Goal: Check status: Check status

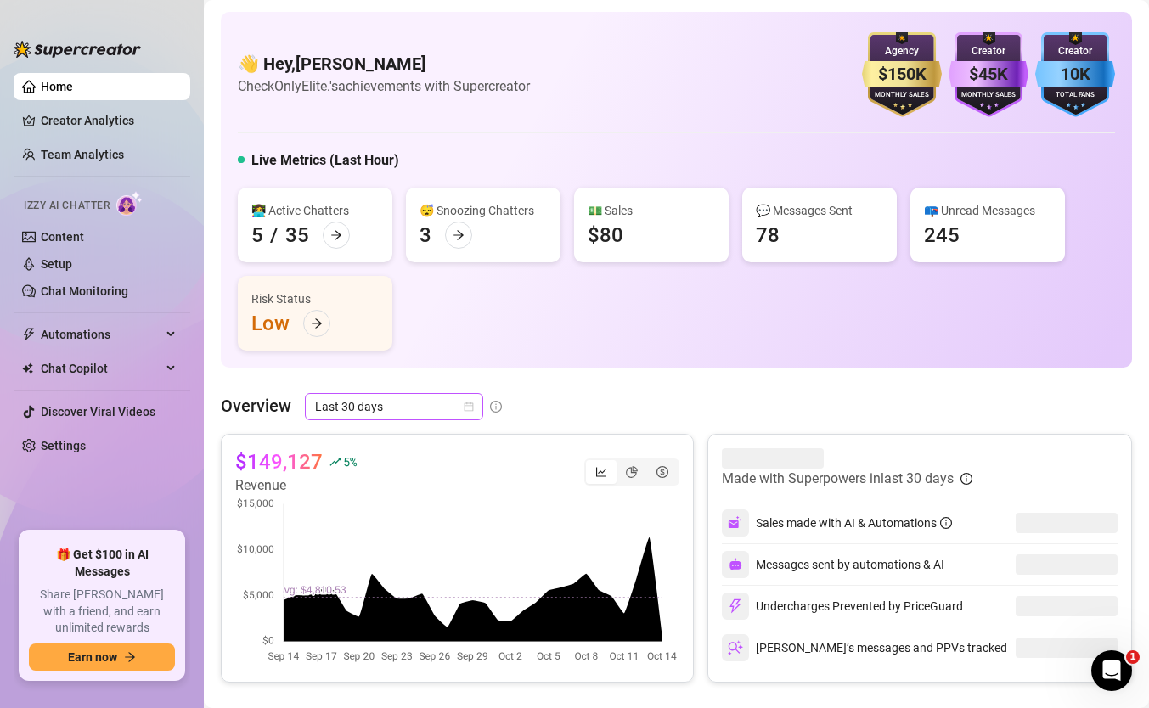
click at [355, 399] on span "Last 30 days" at bounding box center [394, 406] width 158 height 25
click at [578, 547] on canvas at bounding box center [457, 581] width 444 height 170
click at [376, 403] on span "Last 30 days" at bounding box center [394, 406] width 158 height 25
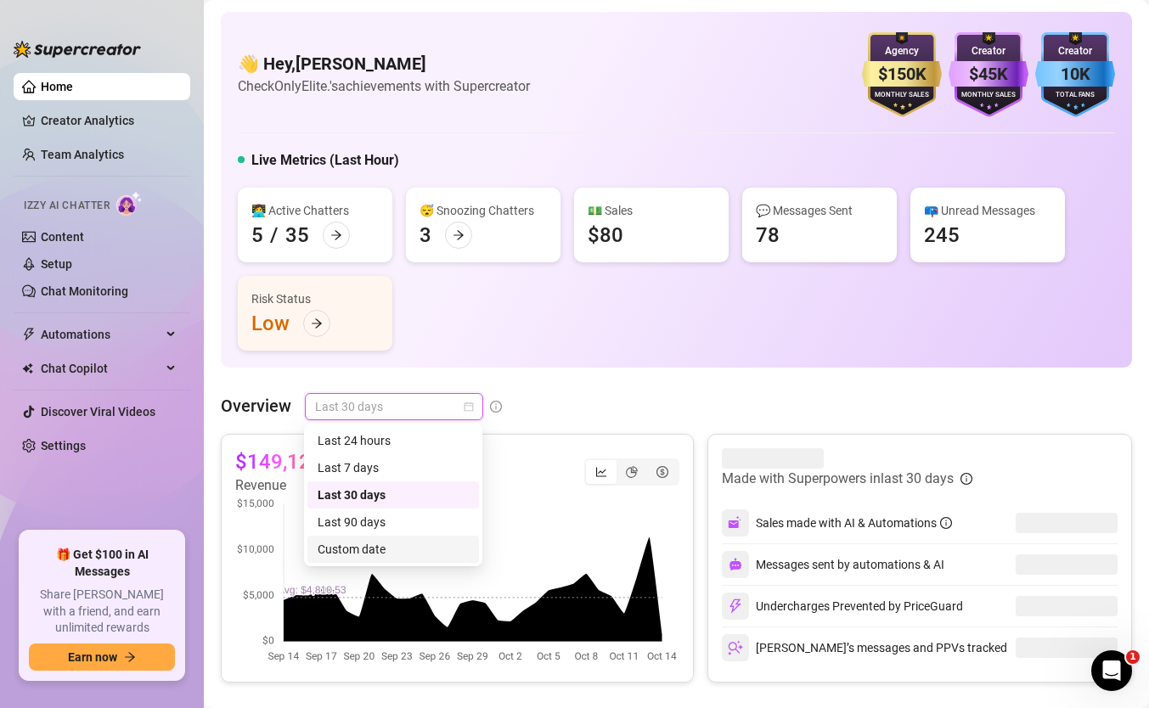
click at [387, 546] on div "Custom date" at bounding box center [393, 549] width 151 height 19
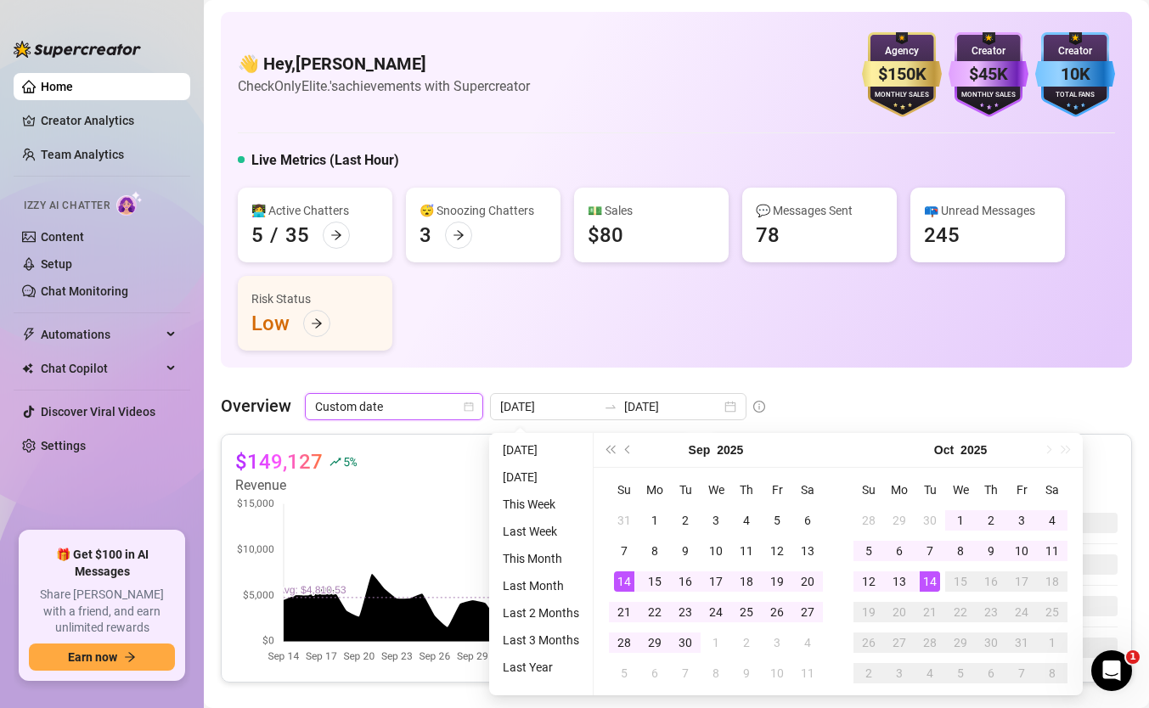
type input "[DATE]"
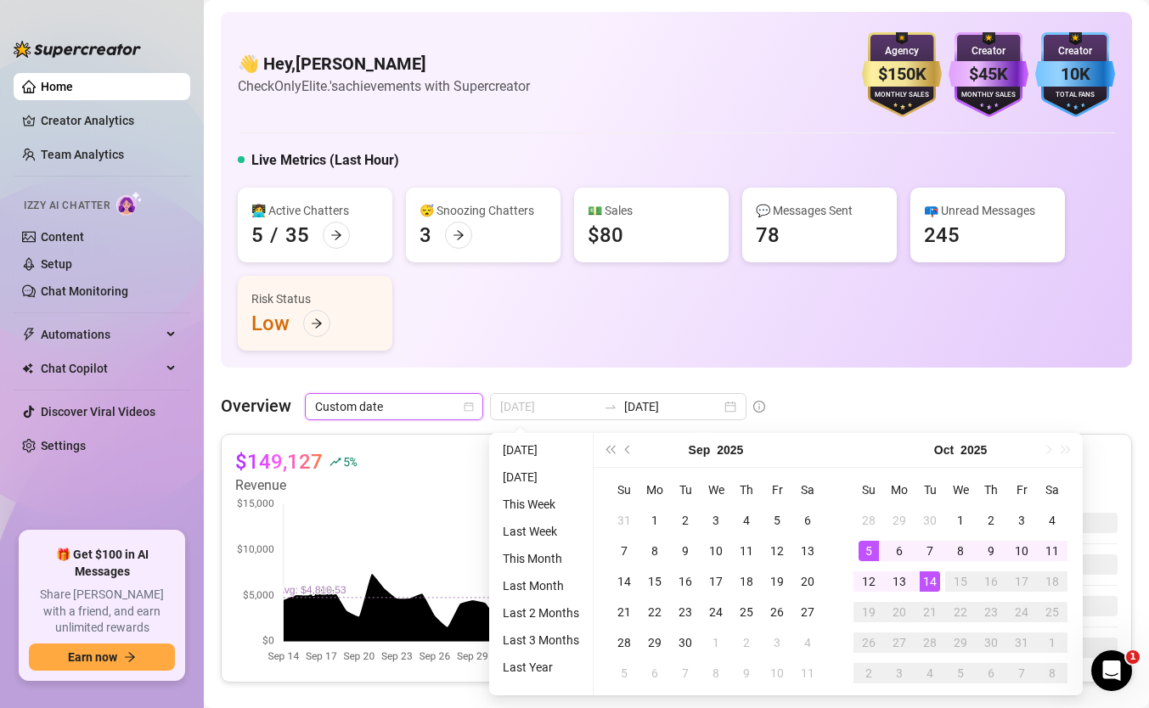
type input "[DATE]"
click at [916, 583] on td "14" at bounding box center [930, 581] width 31 height 31
type input "[DATE]"
click at [961, 517] on div "1" at bounding box center [960, 520] width 20 height 20
type input "[DATE]"
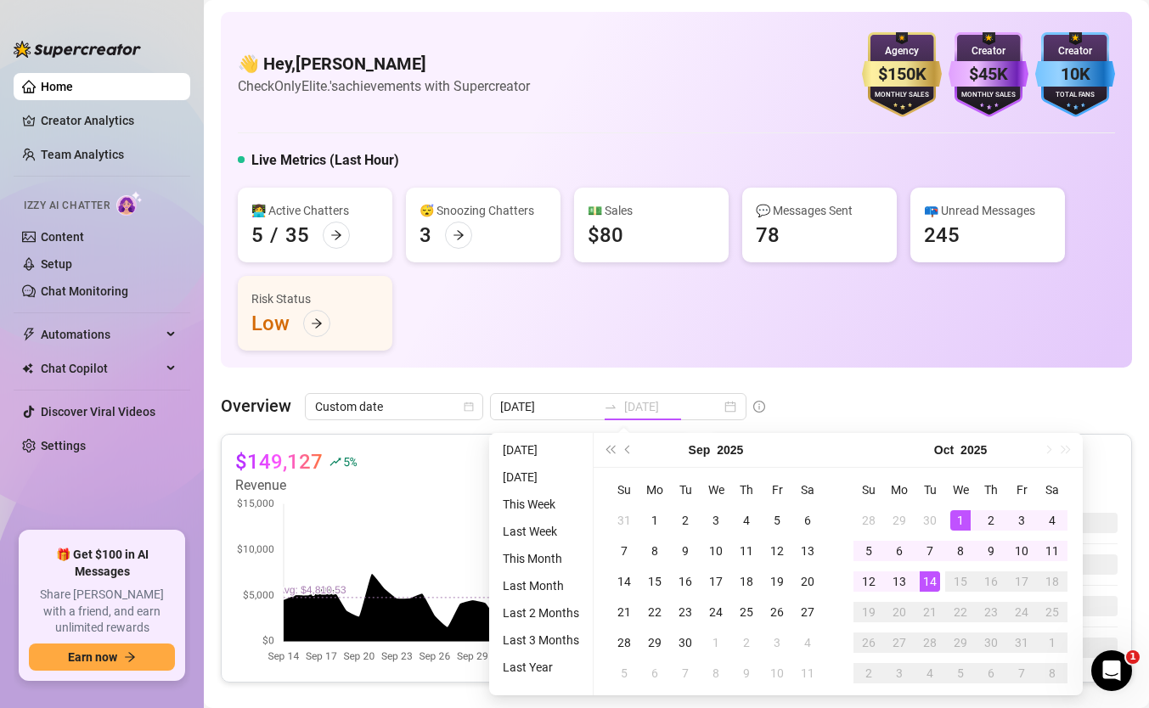
type input "[DATE]"
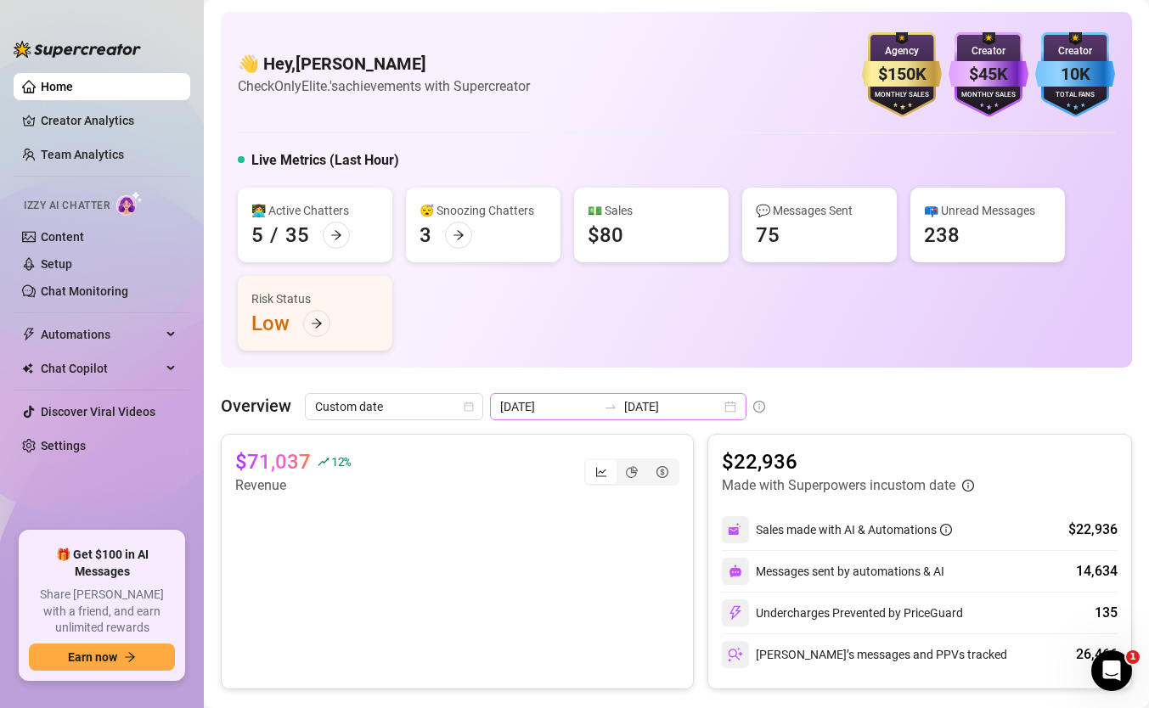
click at [604, 411] on icon "swap-right" at bounding box center [611, 407] width 14 height 14
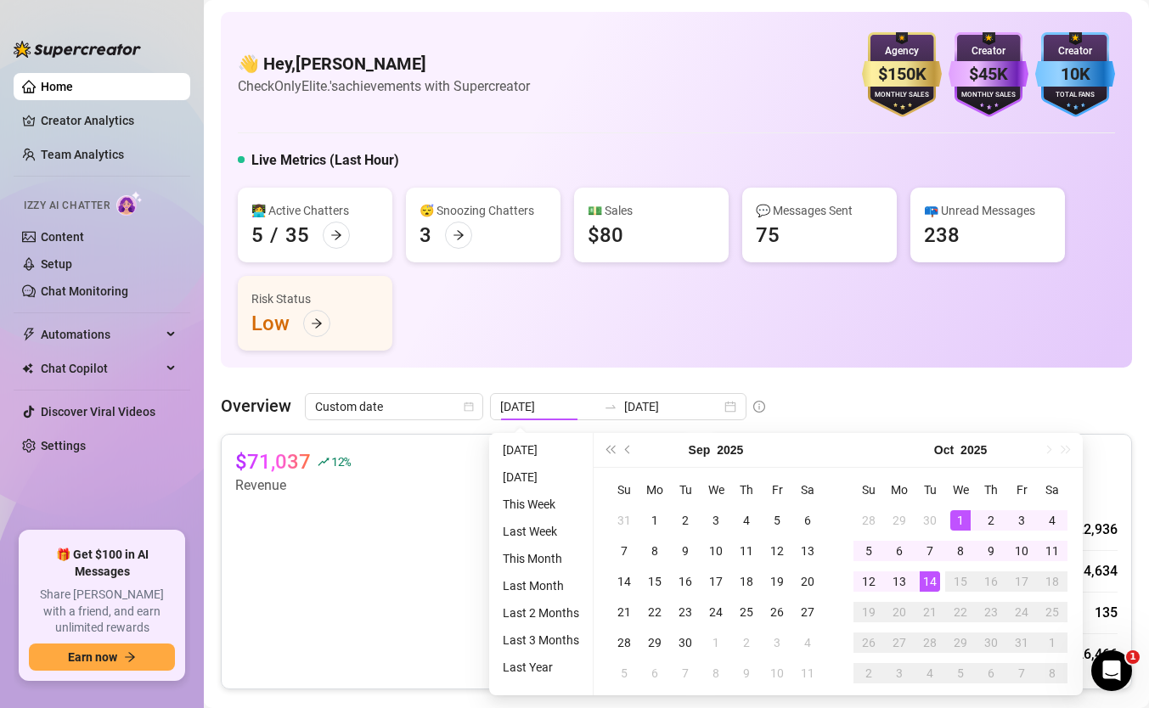
click at [881, 287] on div "👩‍💻 Active Chatters 5 / 35 😴 Snoozing Chatters 3 💵 Sales $80 💬 Messages Sent 75…" at bounding box center [676, 269] width 877 height 163
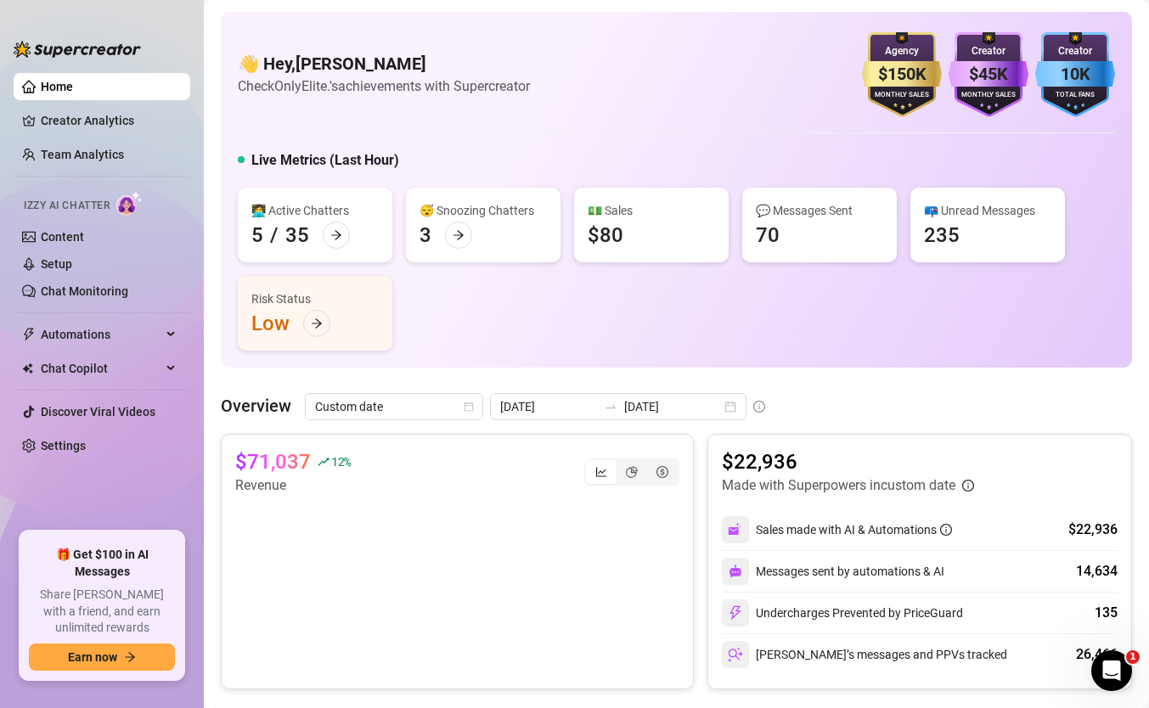
click at [648, 540] on canvas at bounding box center [457, 581] width 444 height 170
click at [606, 416] on div "[DATE] [DATE]" at bounding box center [618, 406] width 256 height 27
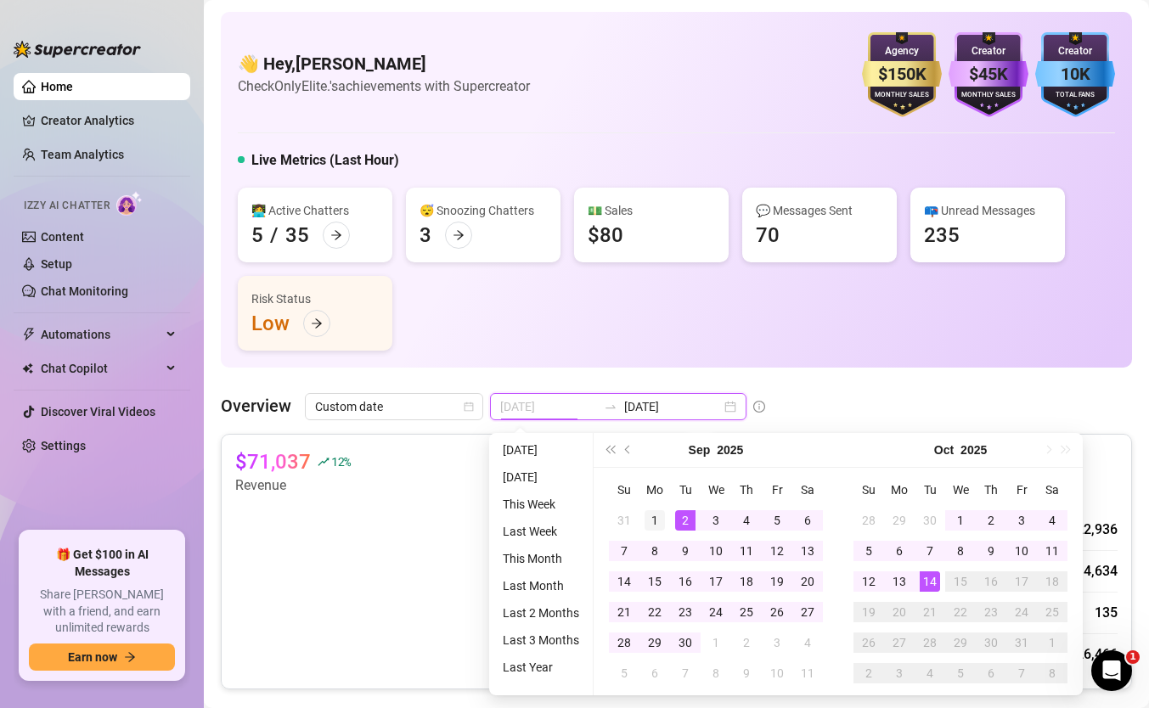
type input "[DATE]"
click at [661, 526] on div "1" at bounding box center [654, 520] width 20 height 20
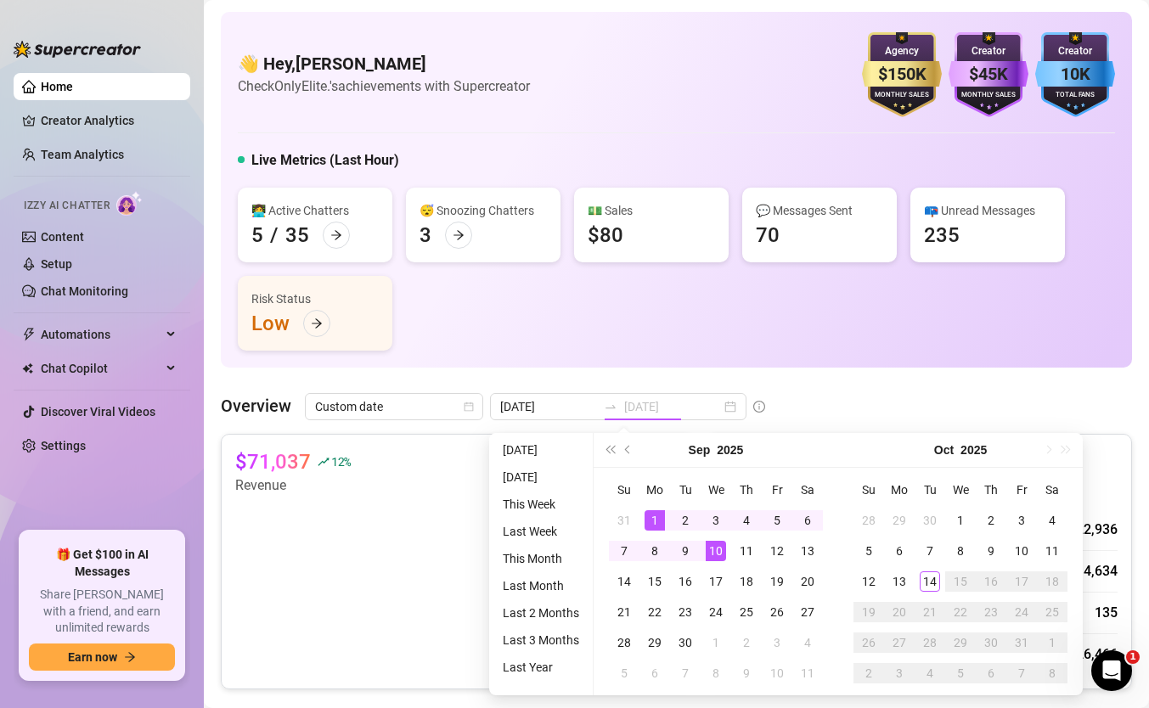
click at [724, 558] on td "10" at bounding box center [716, 551] width 31 height 31
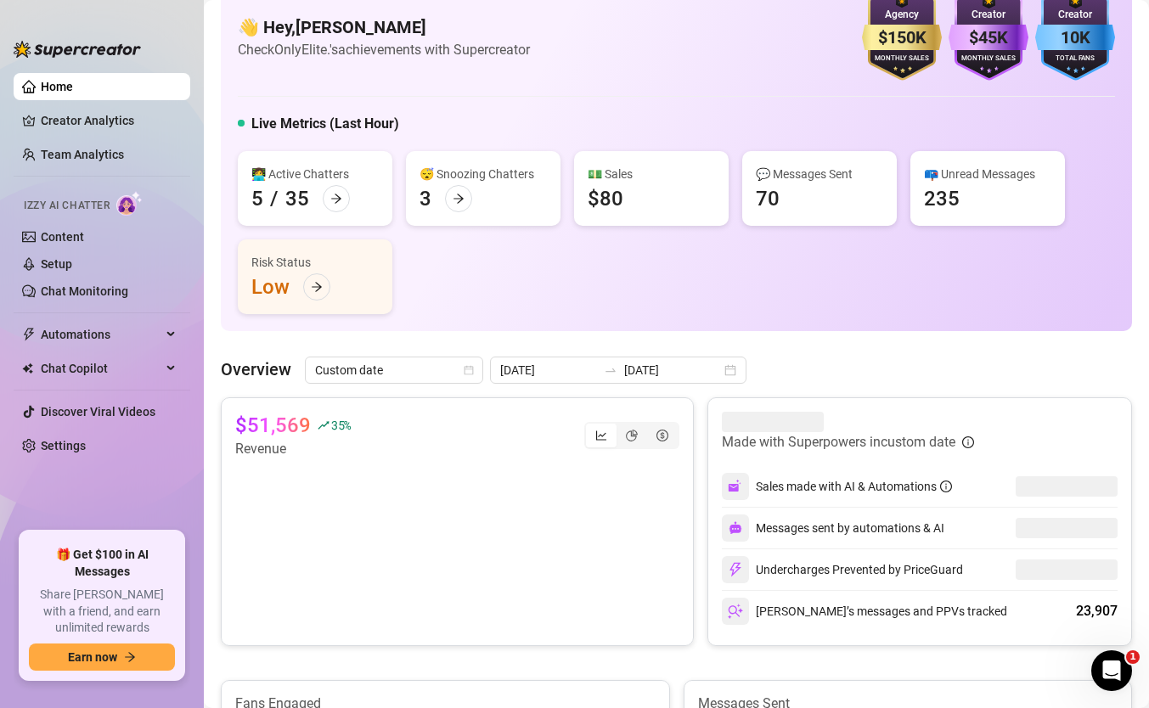
scroll to position [39, 0]
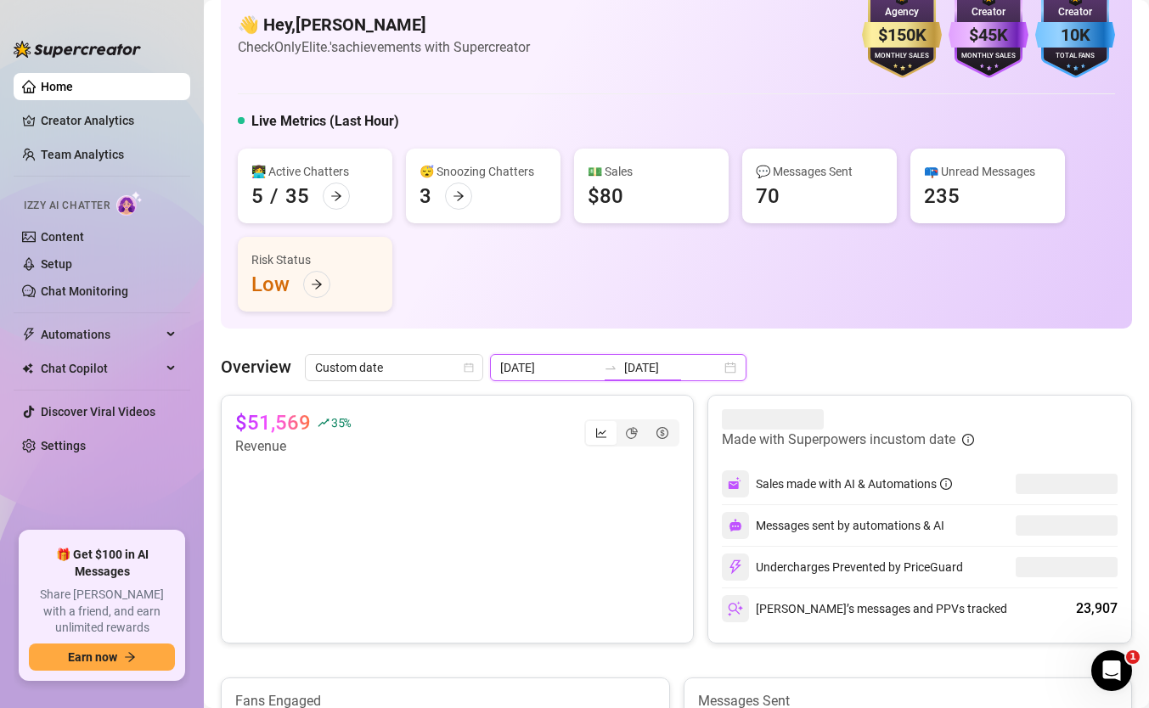
click at [626, 369] on input "[DATE]" at bounding box center [672, 367] width 97 height 19
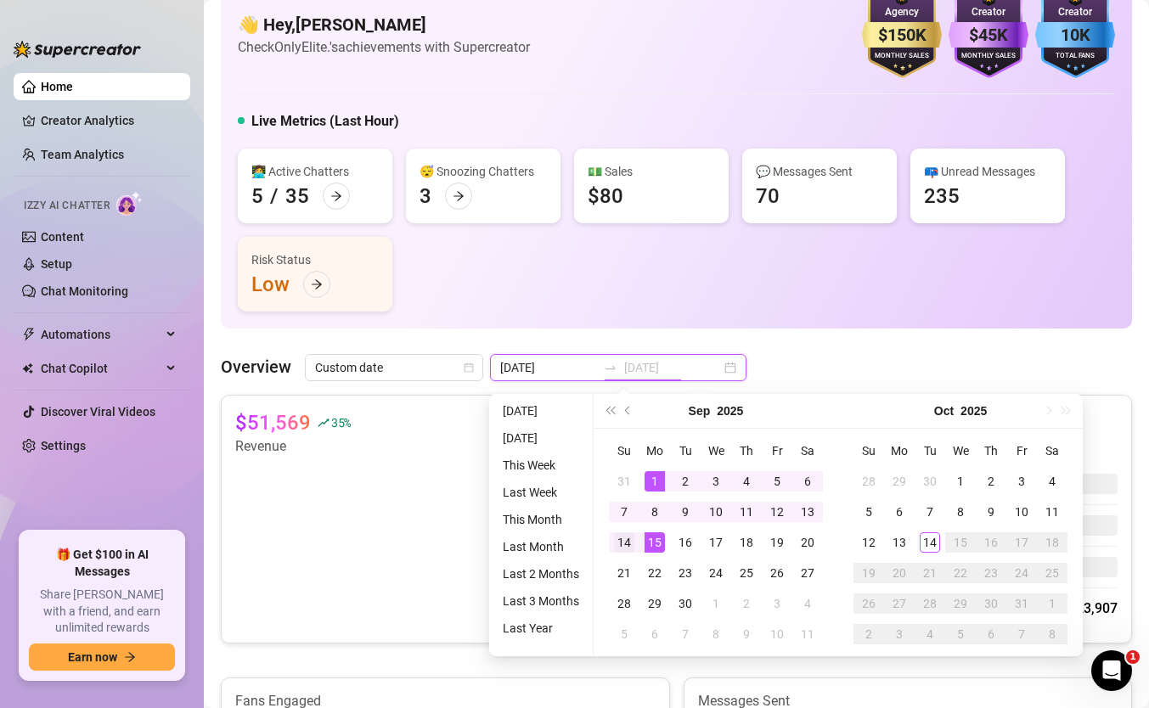
type input "[DATE]"
click at [624, 546] on div "14" at bounding box center [624, 542] width 20 height 20
click at [656, 475] on div "1" at bounding box center [654, 481] width 20 height 20
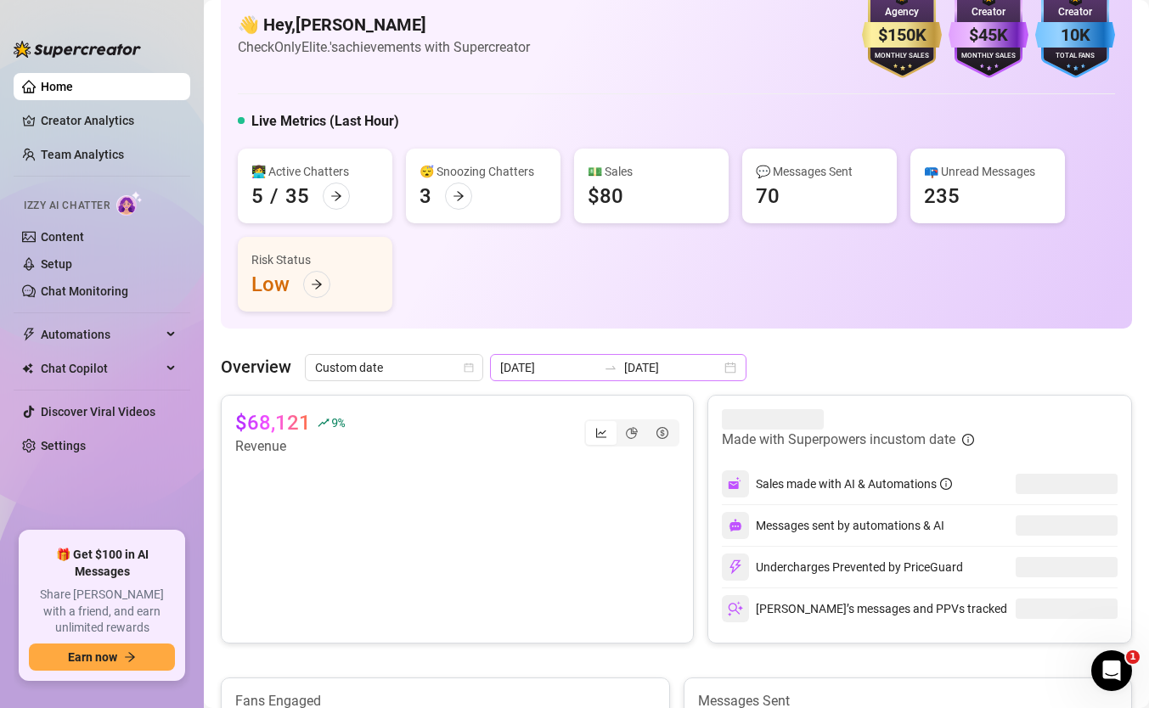
click at [667, 378] on div "[DATE] [DATE]" at bounding box center [618, 367] width 256 height 27
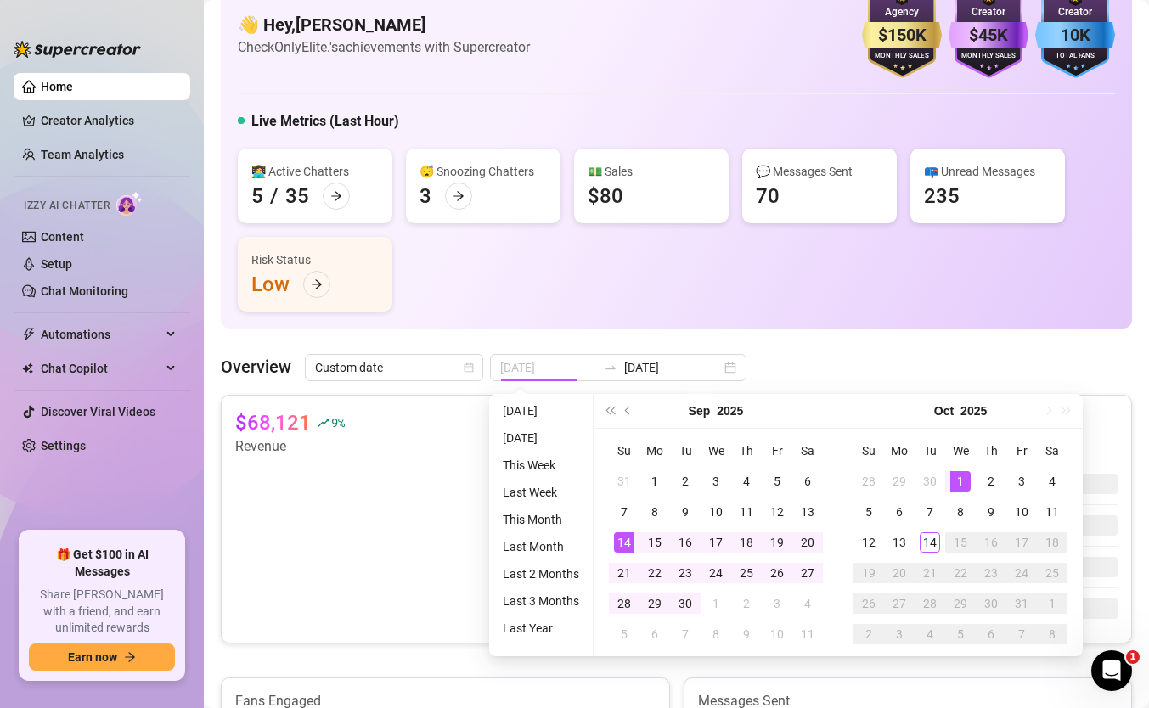
click at [954, 481] on div "1" at bounding box center [960, 481] width 20 height 20
type input "[DATE]"
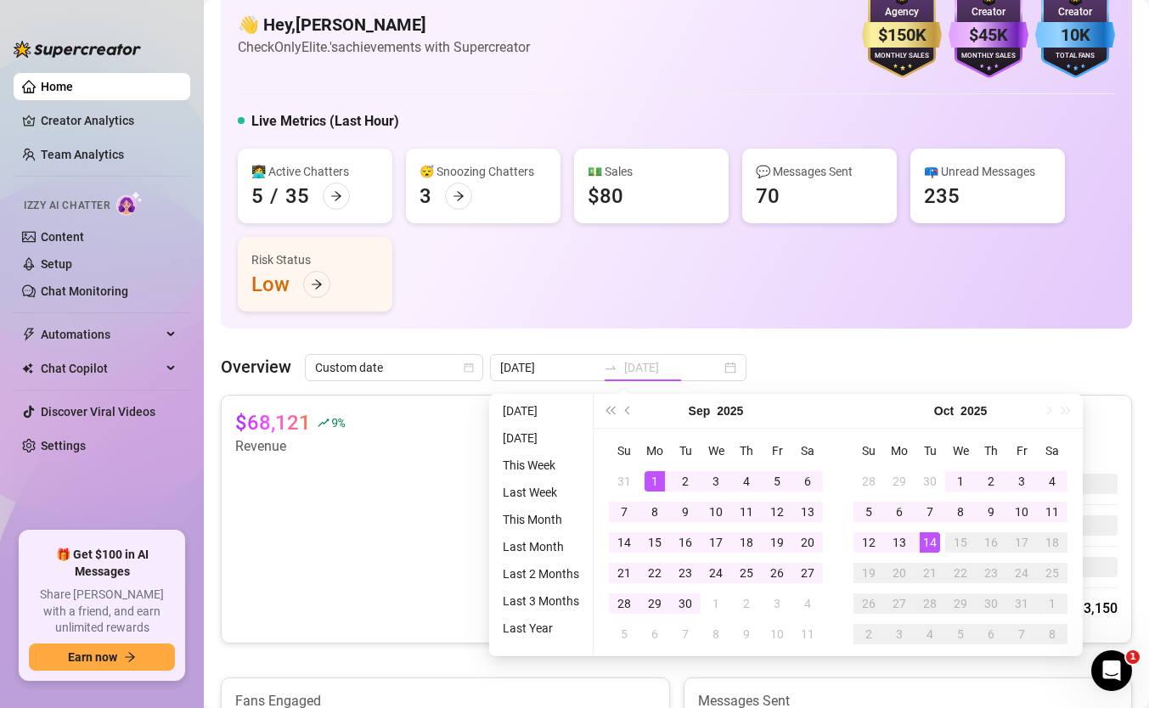
click at [927, 544] on div "14" at bounding box center [930, 542] width 20 height 20
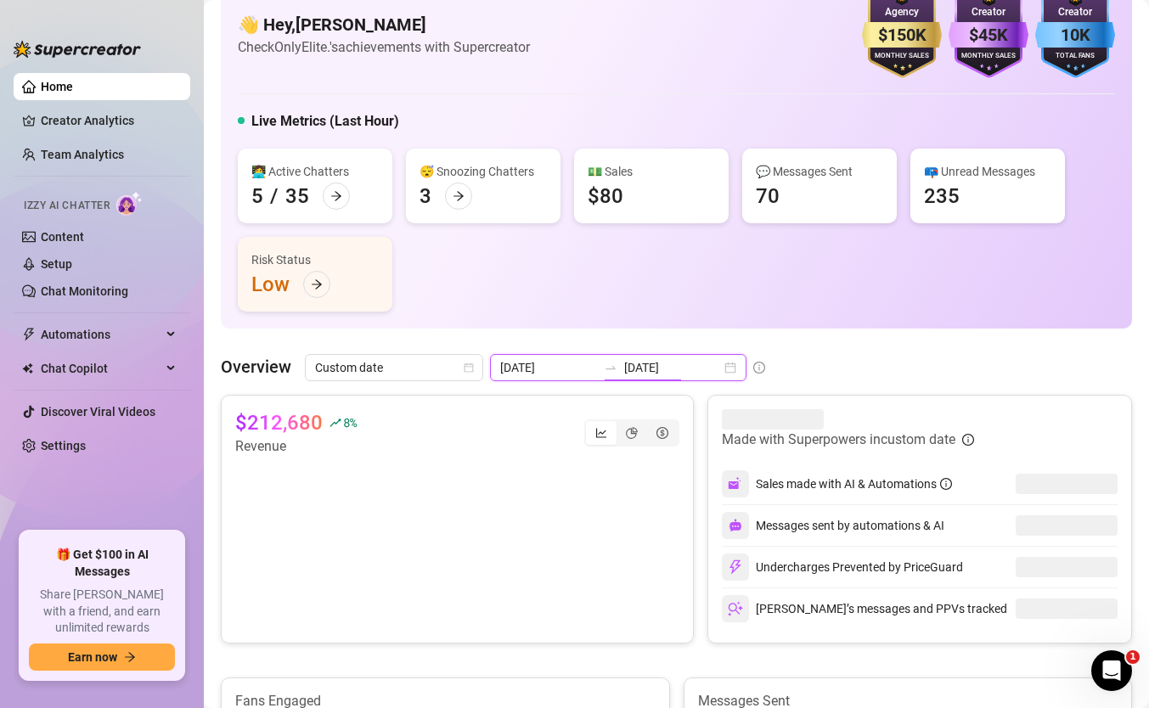
click at [648, 359] on input "[DATE]" at bounding box center [672, 367] width 97 height 19
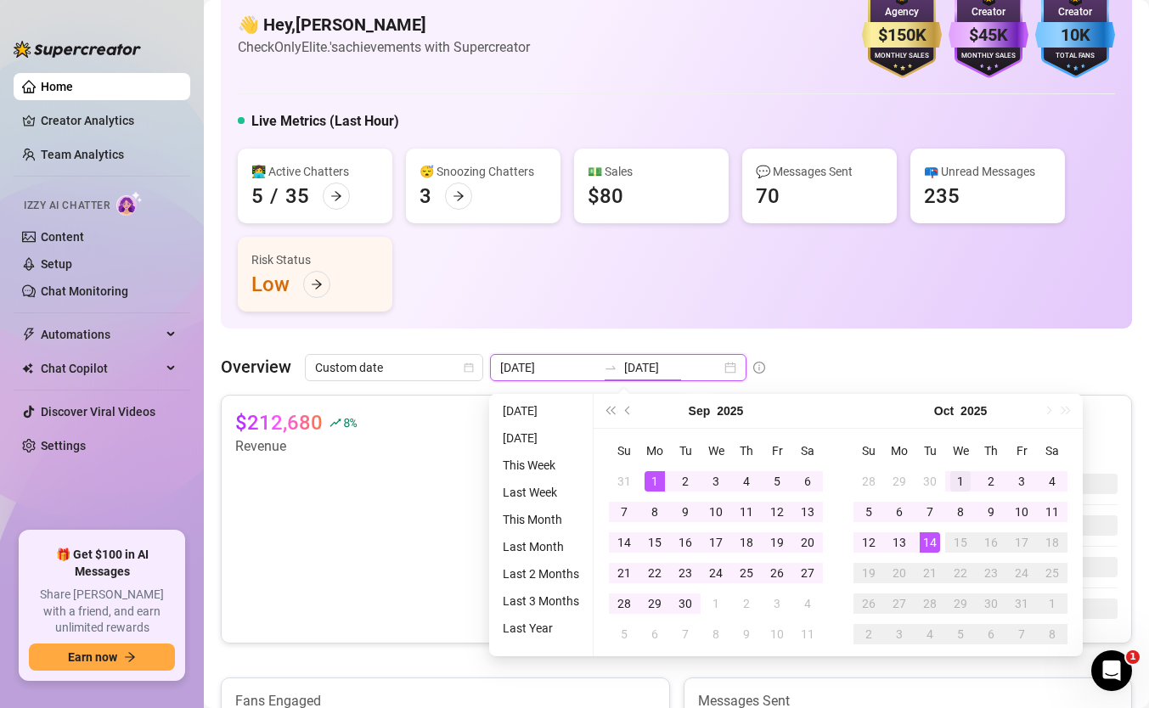
type input "[DATE]"
click at [957, 474] on div "1" at bounding box center [960, 481] width 20 height 20
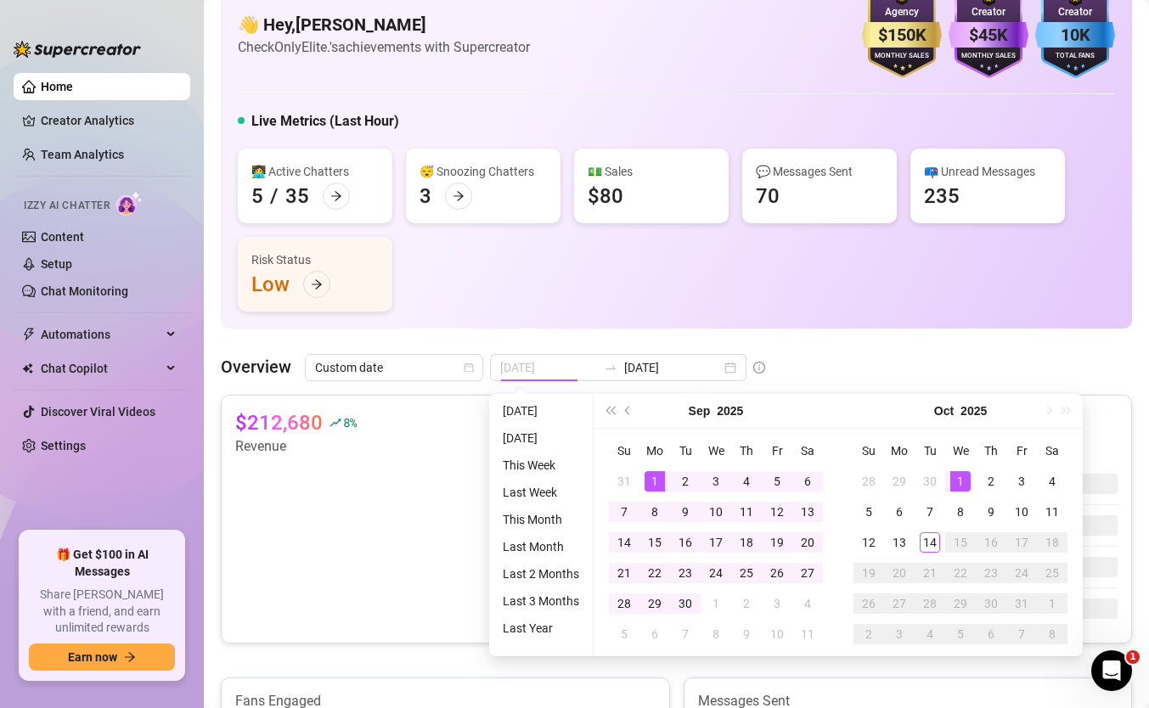
click at [957, 474] on div "1" at bounding box center [960, 481] width 20 height 20
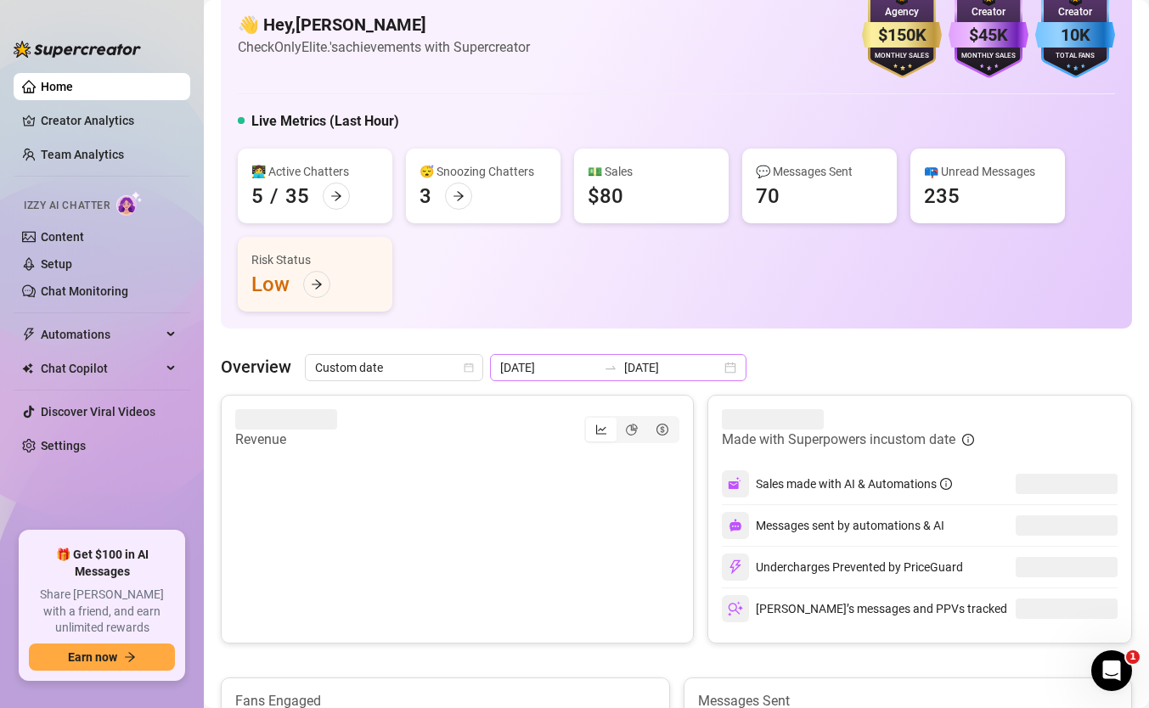
click at [597, 370] on div at bounding box center [610, 368] width 27 height 14
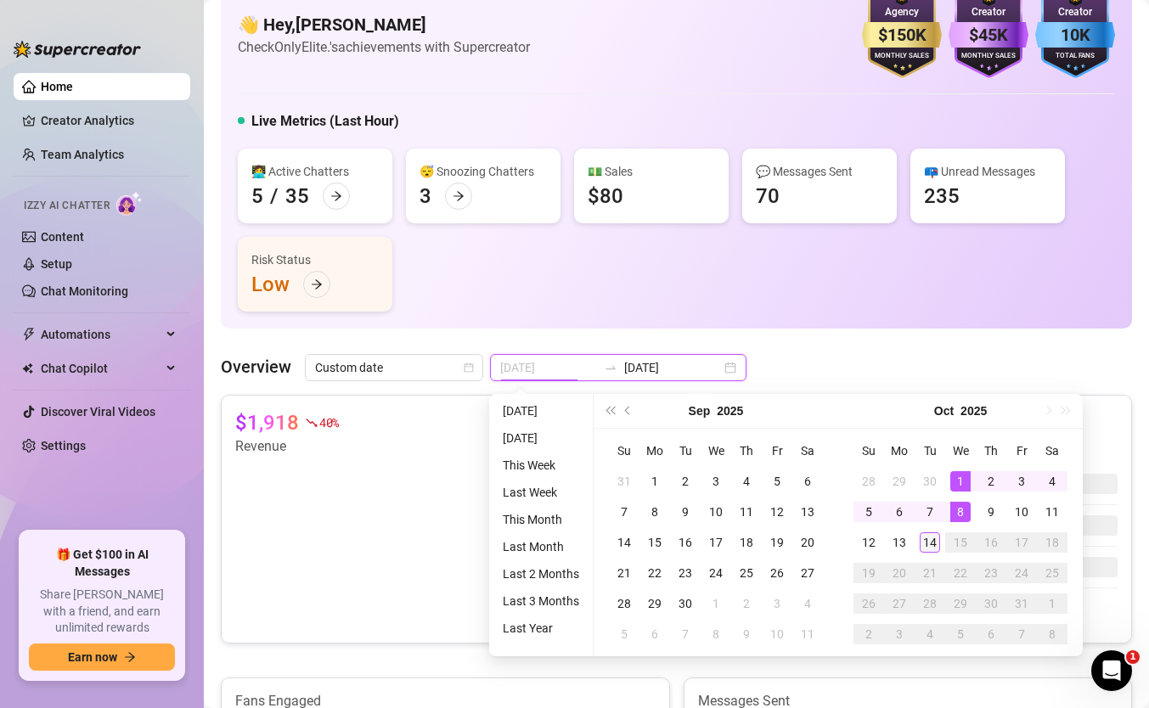
type input "[DATE]"
click at [930, 543] on div "14" at bounding box center [930, 542] width 20 height 20
click at [927, 537] on div "14" at bounding box center [930, 542] width 20 height 20
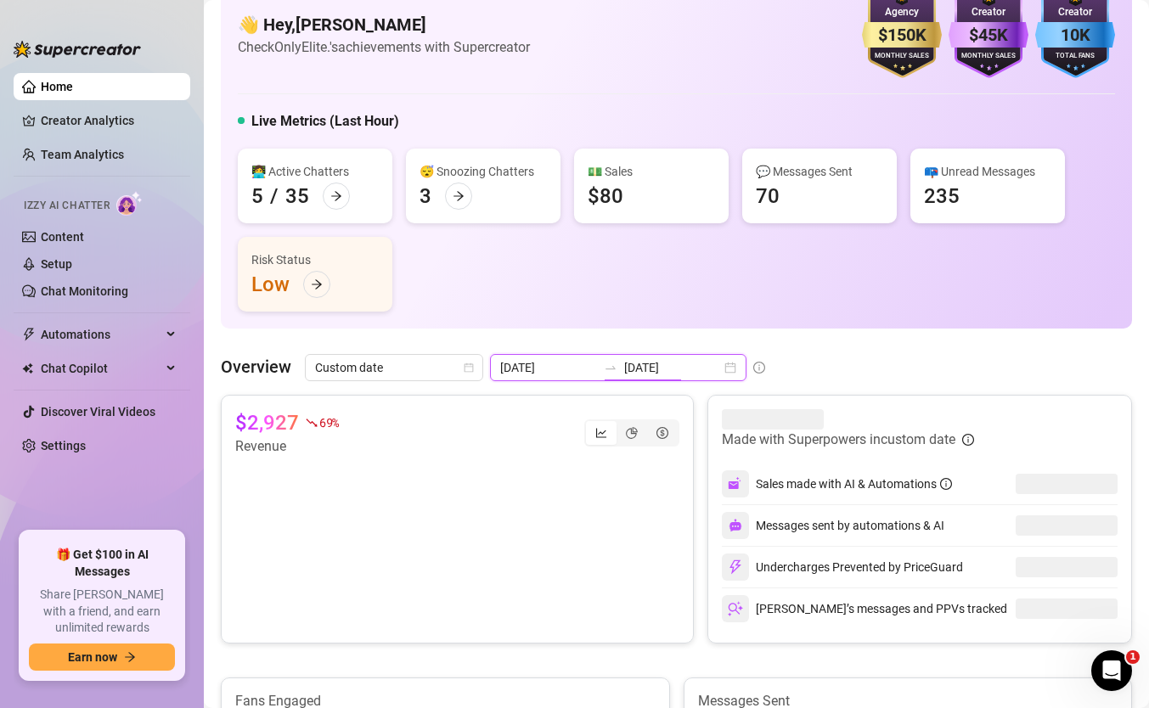
click at [660, 369] on input "[DATE]" at bounding box center [672, 367] width 97 height 19
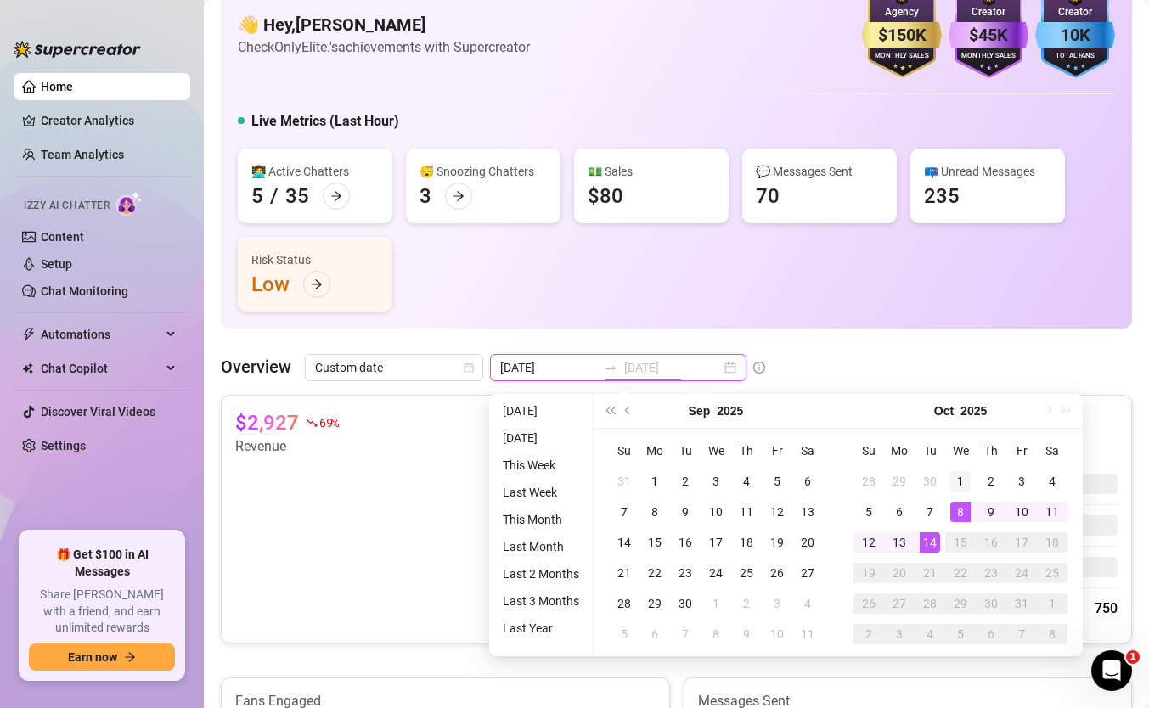
type input "[DATE]"
click at [960, 481] on div "1" at bounding box center [960, 481] width 20 height 20
click at [933, 535] on div "14" at bounding box center [930, 542] width 20 height 20
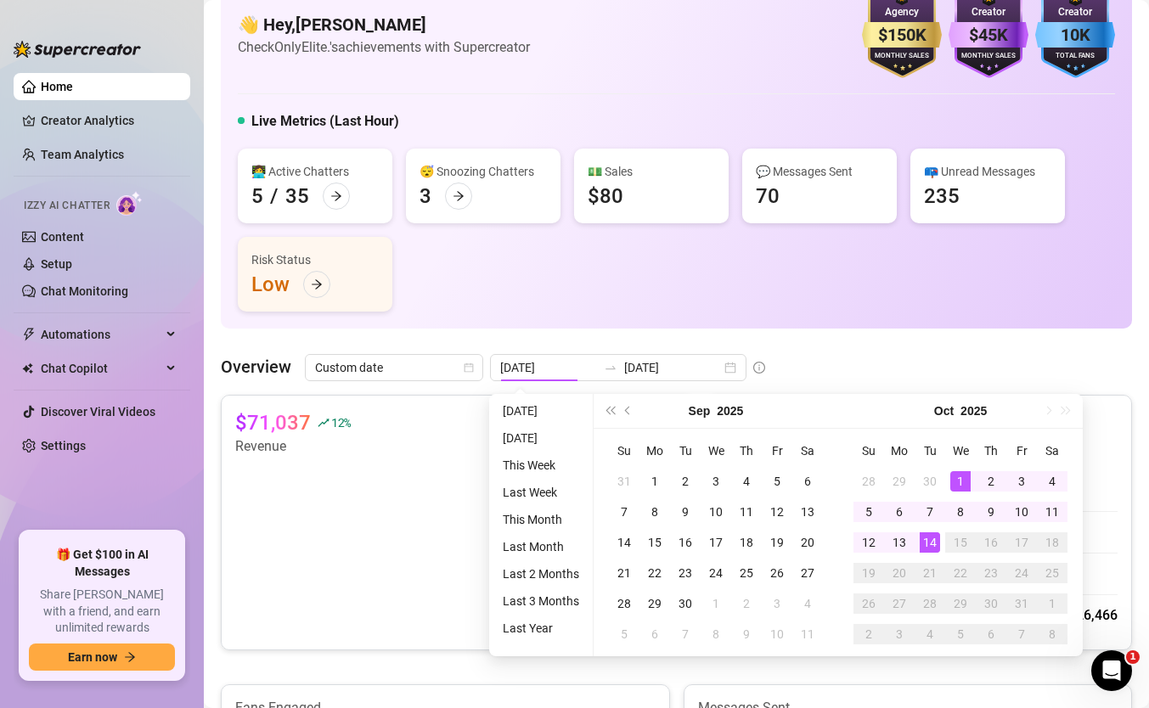
type input "[DATE]"
